Goal: Task Accomplishment & Management: Manage account settings

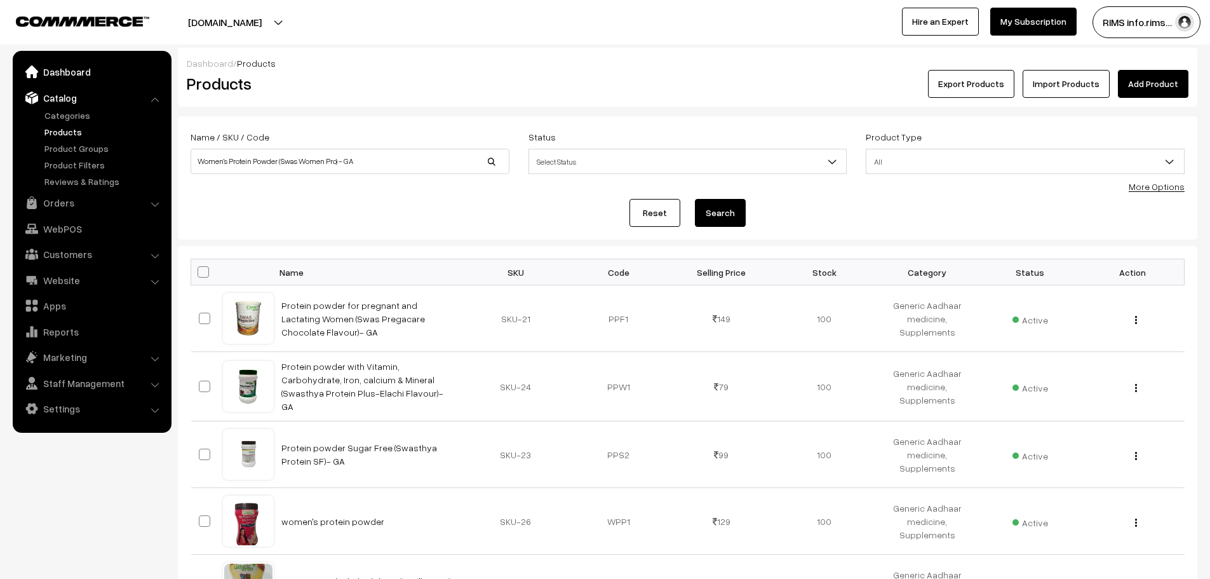
click at [91, 81] on link "Dashboard" at bounding box center [91, 71] width 151 height 23
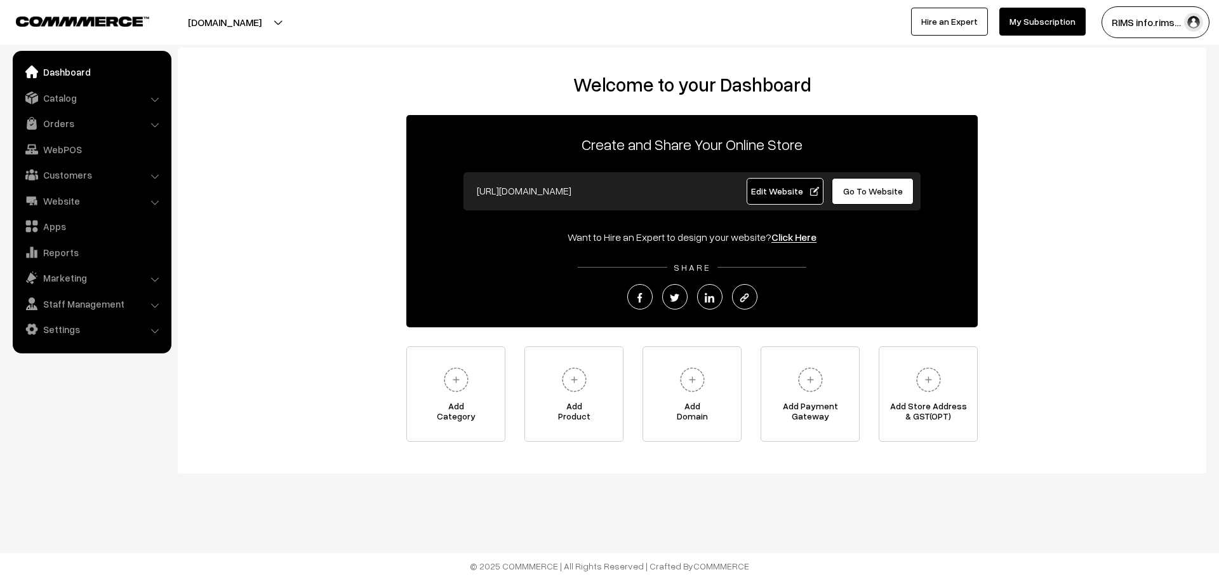
click at [788, 201] on link "Edit Website" at bounding box center [785, 191] width 77 height 27
click at [88, 94] on link "Catalog" at bounding box center [91, 97] width 151 height 23
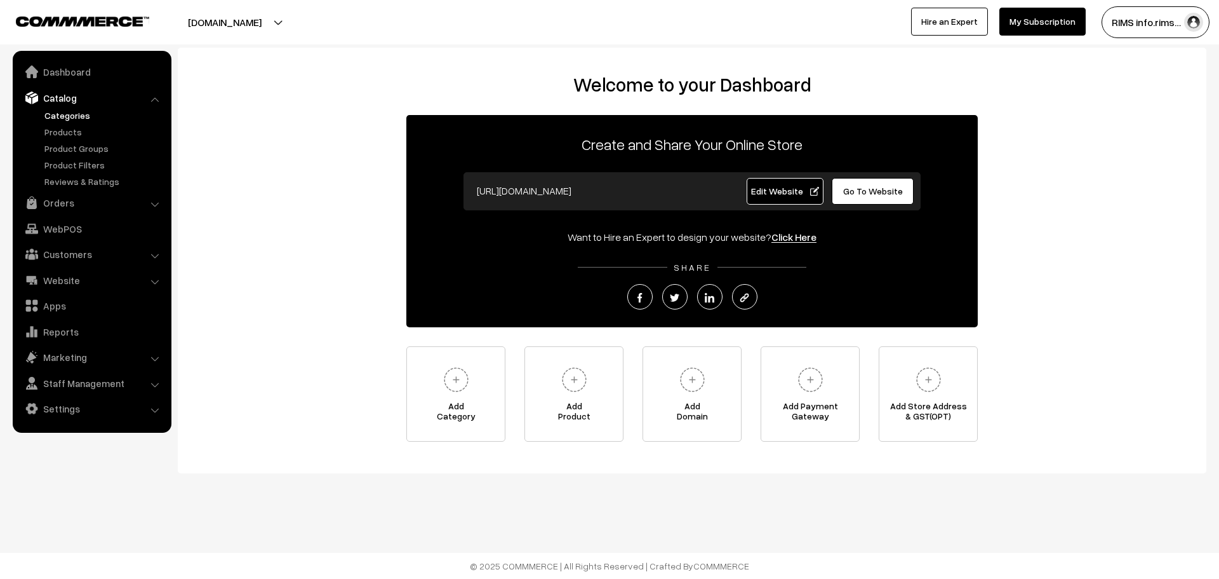
click at [74, 112] on link "Categories" at bounding box center [104, 115] width 126 height 13
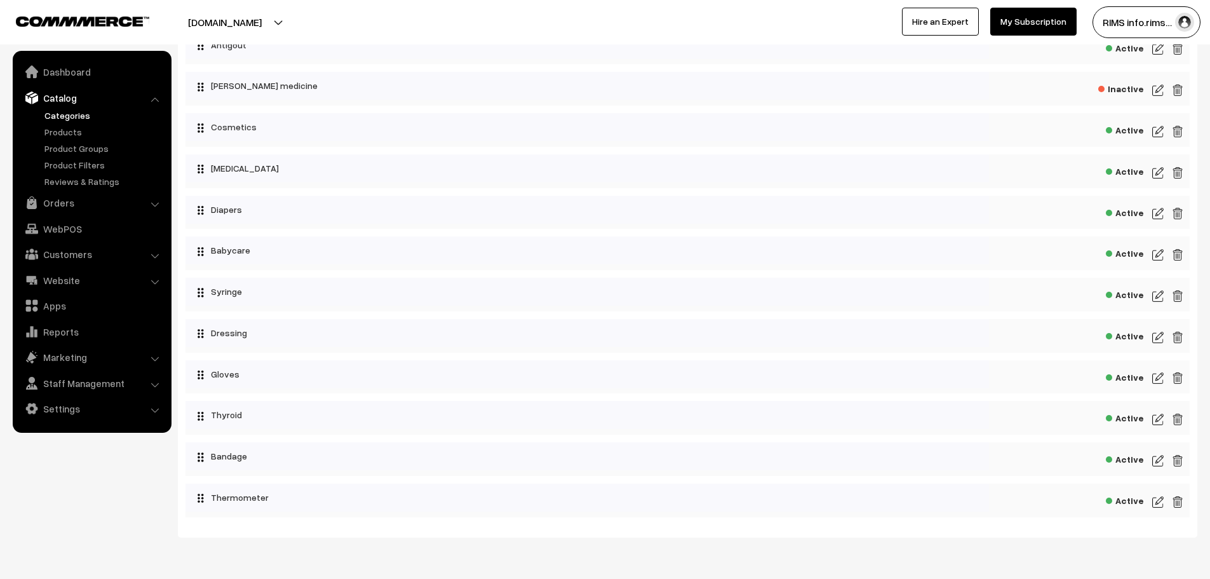
scroll to position [487, 0]
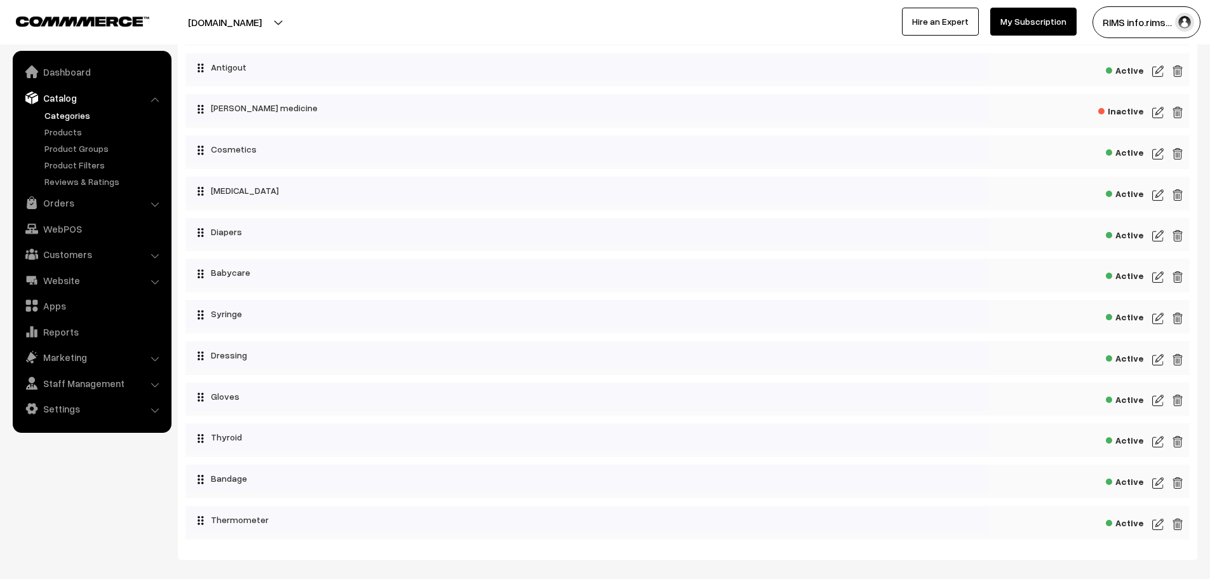
click at [1160, 153] on img at bounding box center [1157, 153] width 11 height 15
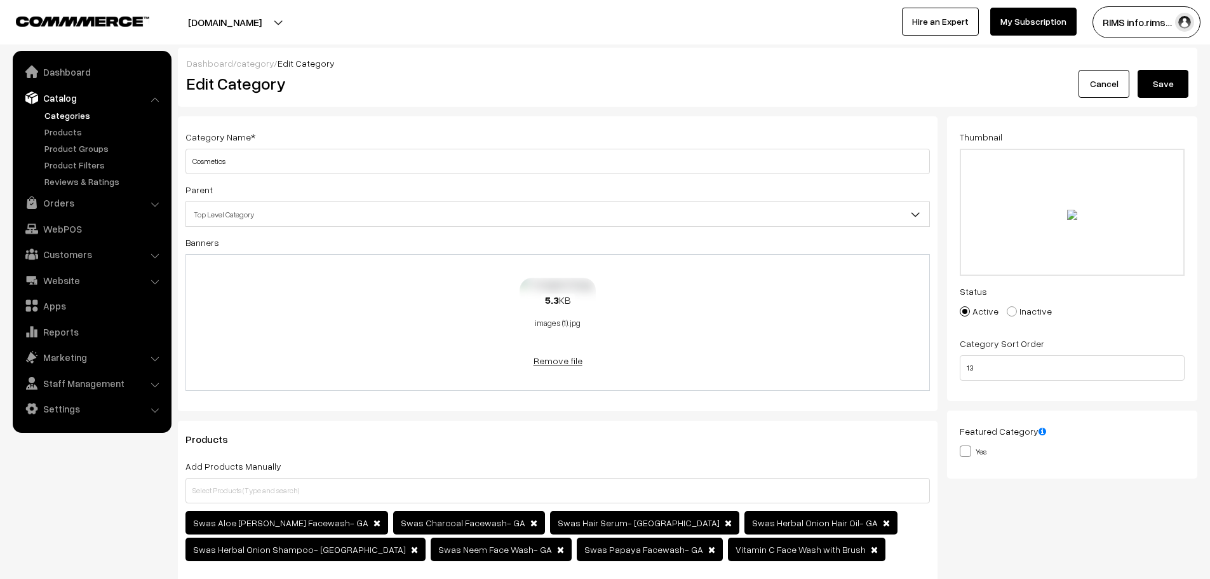
click at [571, 359] on link "Remove file" at bounding box center [557, 360] width 76 height 13
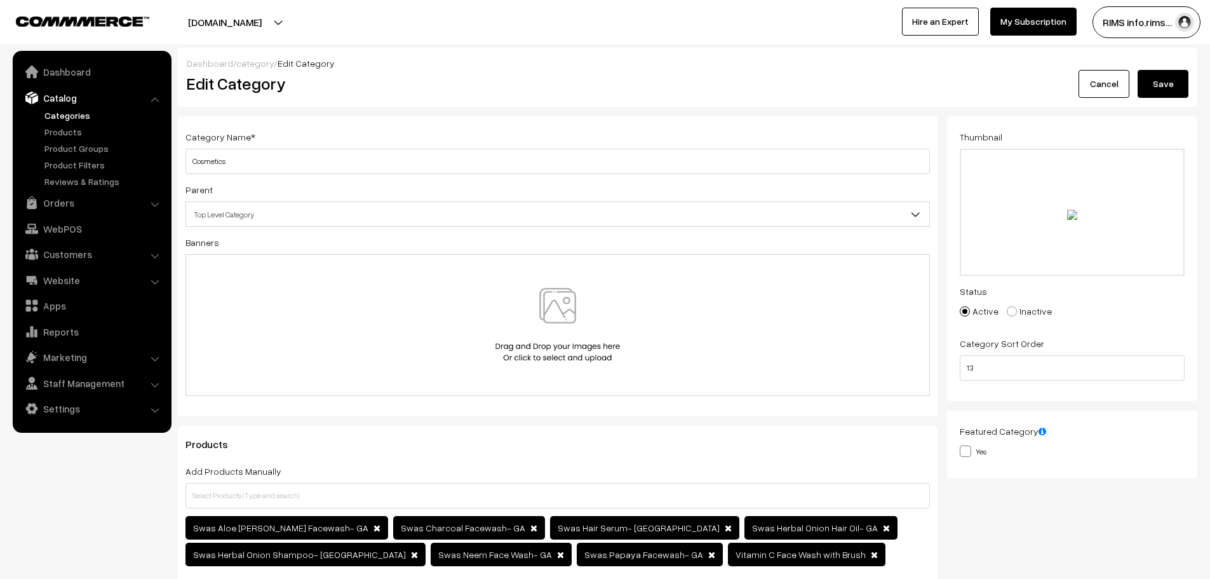
click at [561, 306] on img at bounding box center [557, 325] width 131 height 74
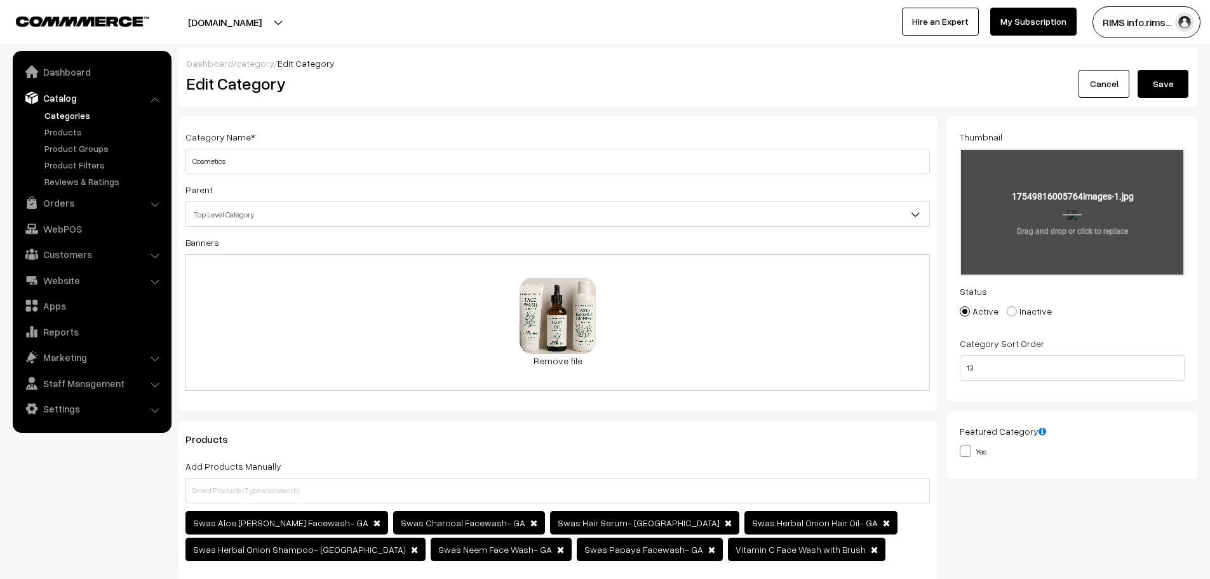
click at [1064, 238] on input "file" at bounding box center [1072, 212] width 222 height 124
type input "C:\fakepath\20250826_1032_Ayushmanbhava Cosmetics Collection_simple_compose_01k…"
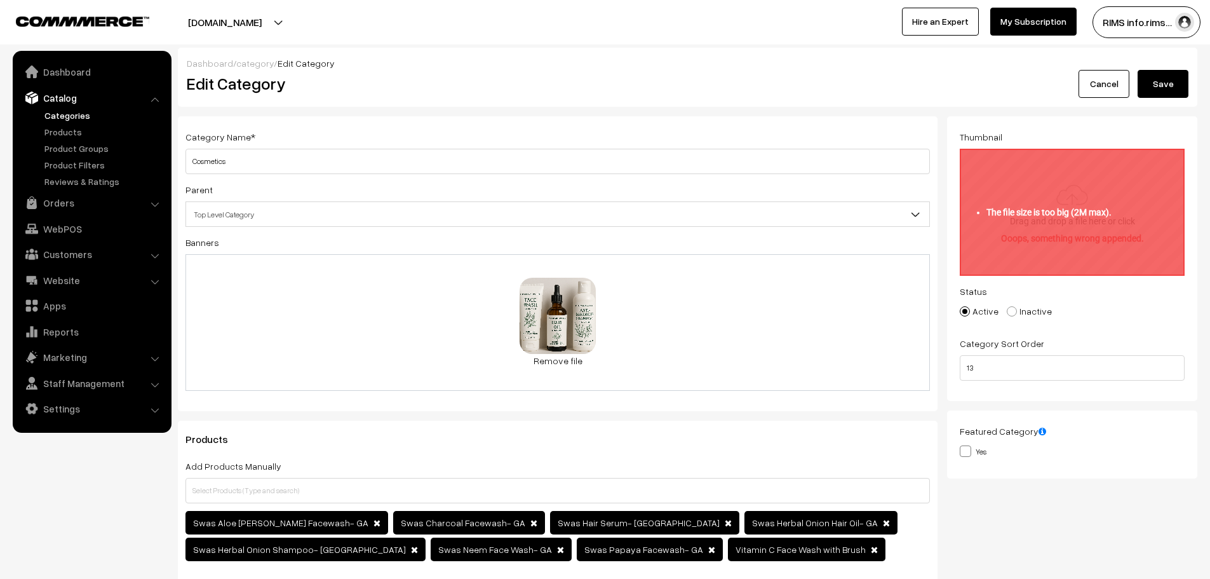
click at [1017, 220] on input "file" at bounding box center [1072, 212] width 222 height 124
type input "C:\fakepath\20250826_1032_Ayushmanbhava Cosmetics Collection_simple_compose_01k…"
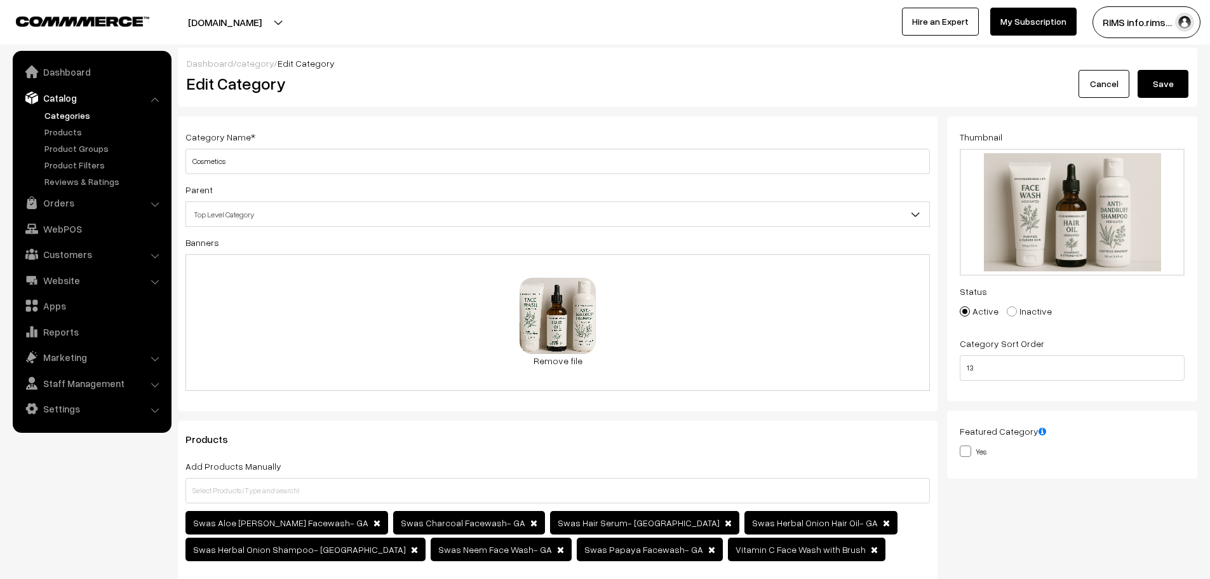
click at [1153, 79] on button "Save" at bounding box center [1162, 84] width 51 height 28
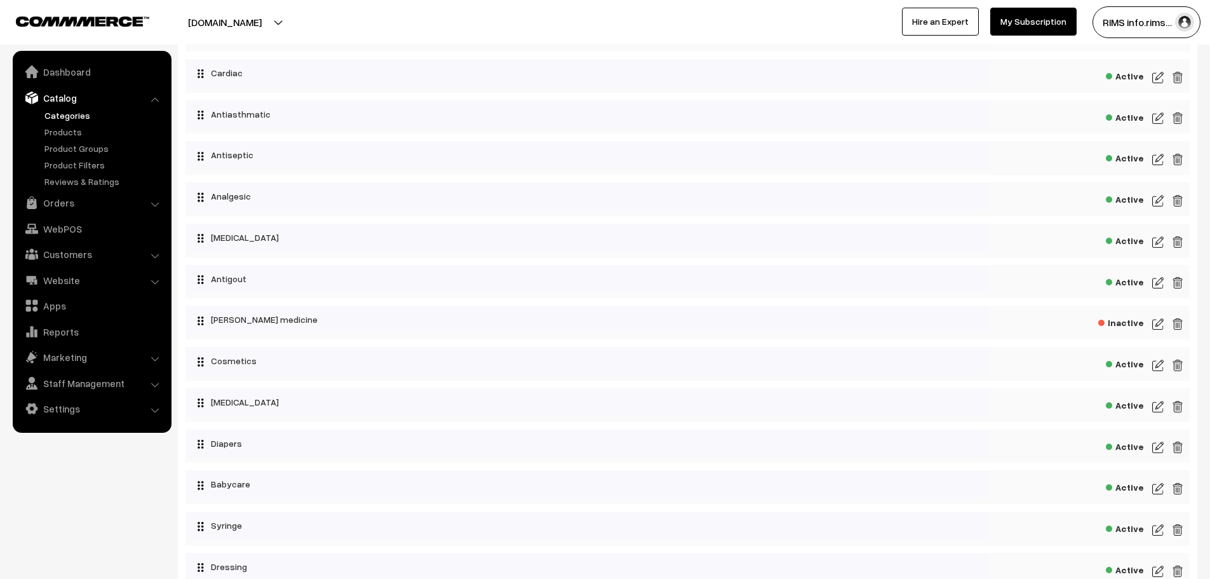
scroll to position [170, 0]
